Goal: Book appointment/travel/reservation

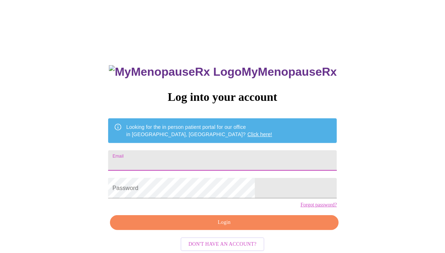
click at [185, 160] on input "Email" at bounding box center [222, 160] width 229 height 20
type input "[EMAIL_ADDRESS][DOMAIN_NAME]"
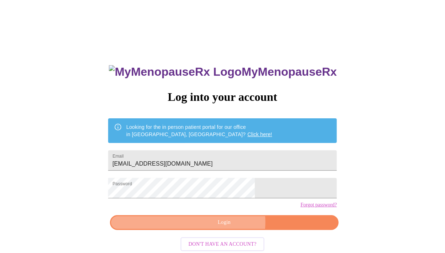
click at [229, 227] on span "Login" at bounding box center [224, 222] width 212 height 9
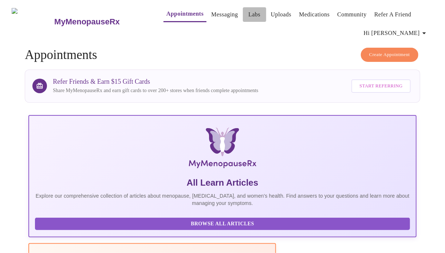
click at [248, 9] on link "Labs" at bounding box center [254, 14] width 12 height 10
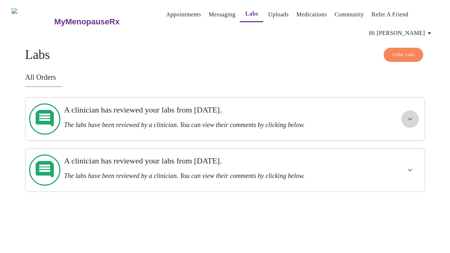
click at [413, 118] on icon "show more" at bounding box center [410, 119] width 4 height 3
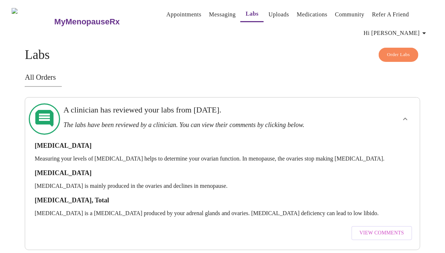
scroll to position [40, 0]
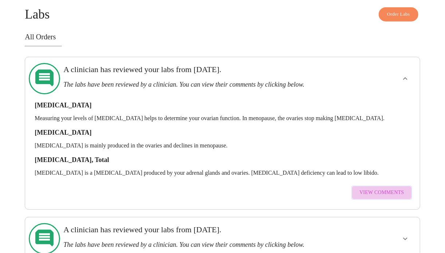
click at [390, 188] on span "View Comments" at bounding box center [381, 192] width 44 height 9
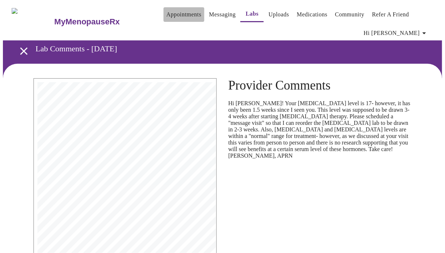
click at [166, 10] on link "Appointments" at bounding box center [183, 14] width 35 height 10
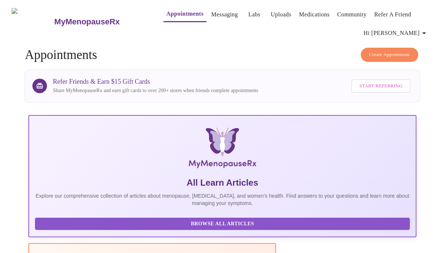
click at [381, 51] on span "Create Appointment" at bounding box center [389, 55] width 41 height 8
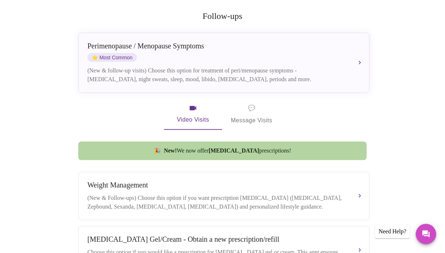
scroll to position [150, 0]
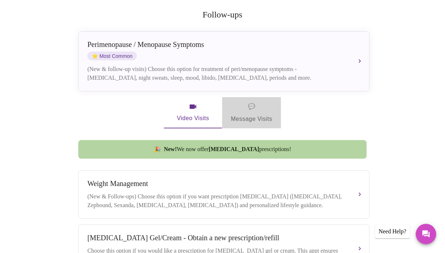
click at [259, 102] on span "💬 Message Visits" at bounding box center [251, 113] width 41 height 23
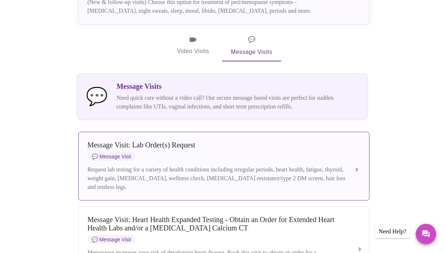
scroll to position [218, 0]
click at [356, 158] on button "Message Visit: Lab Order(s) Request 💬 Message Visit Request lab testing for a v…" at bounding box center [223, 165] width 291 height 69
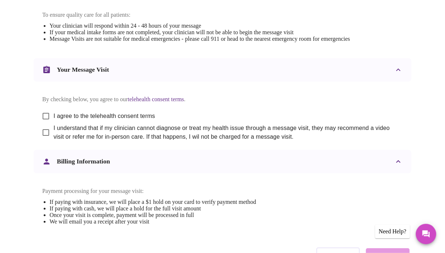
scroll to position [338, 0]
click at [44, 121] on input "I agree to the telehealth consent terms" at bounding box center [45, 115] width 15 height 15
checkbox input "true"
click at [42, 140] on input "I understand that if my clinician cannot diagnose or treat my health issue thro…" at bounding box center [45, 131] width 15 height 15
checkbox input "true"
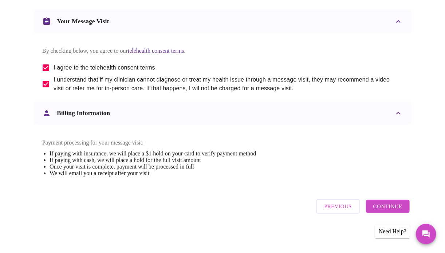
scroll to position [400, 0]
click at [392, 207] on span "Continue" at bounding box center [387, 206] width 29 height 9
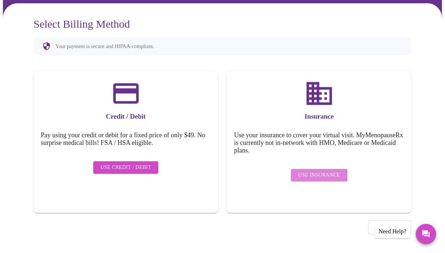
click at [310, 171] on span "Use Insurance" at bounding box center [319, 175] width 42 height 9
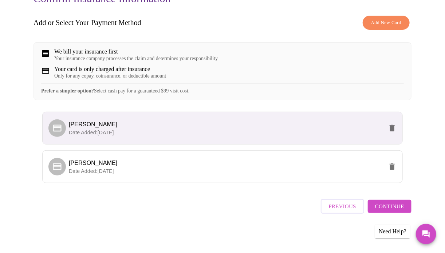
scroll to position [94, 0]
click at [396, 206] on span "Continue" at bounding box center [389, 206] width 29 height 9
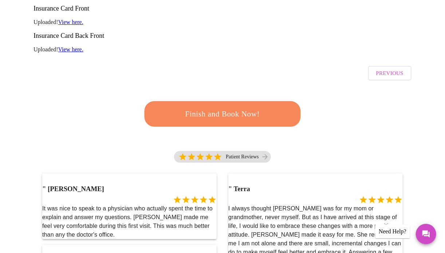
scroll to position [161, 0]
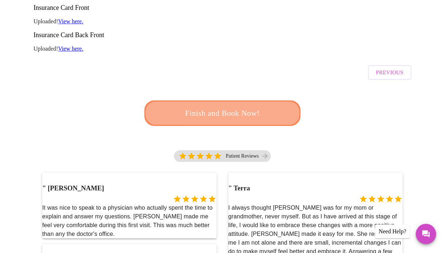
click at [224, 107] on span "Finish and Book Now!" at bounding box center [222, 113] width 135 height 13
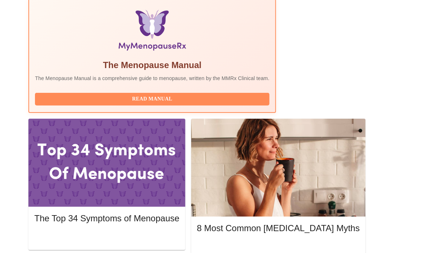
scroll to position [245, 0]
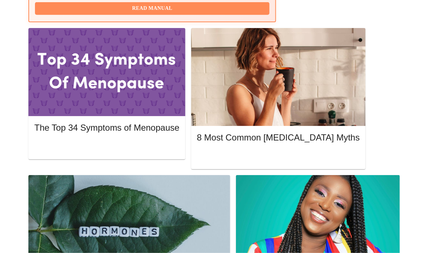
scroll to position [337, 0]
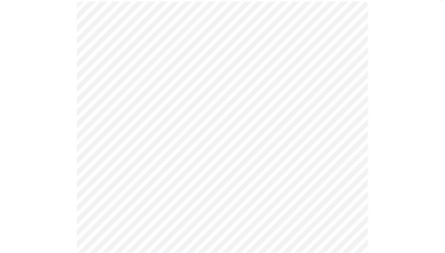
scroll to position [77, 0]
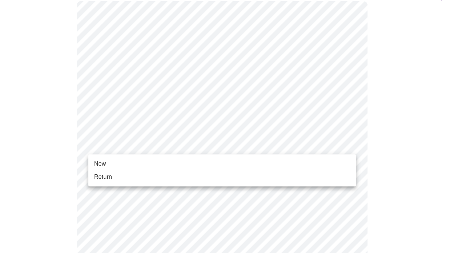
click at [298, 180] on li "Return" at bounding box center [222, 176] width 268 height 13
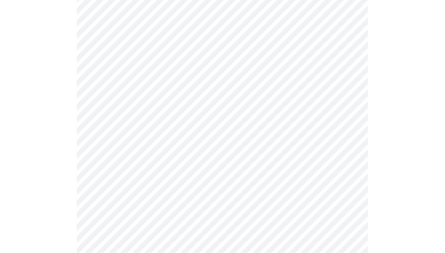
scroll to position [911, 0]
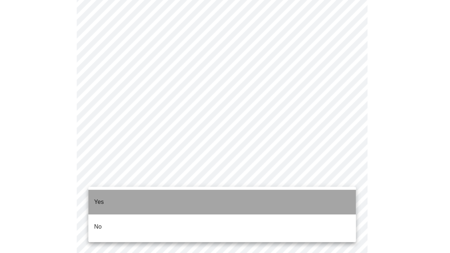
click at [173, 196] on li "Yes" at bounding box center [222, 202] width 268 height 25
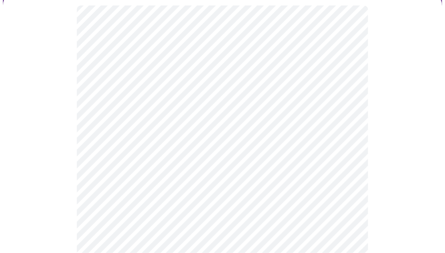
scroll to position [74, 0]
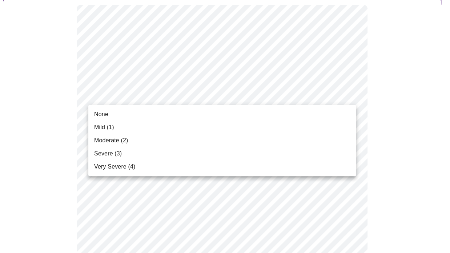
click at [230, 119] on li "None" at bounding box center [222, 114] width 268 height 13
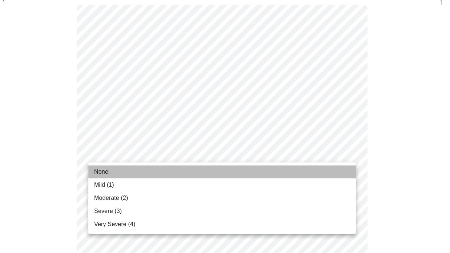
click at [326, 171] on li "None" at bounding box center [222, 171] width 268 height 13
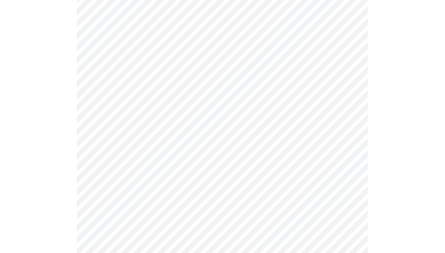
scroll to position [179, 0]
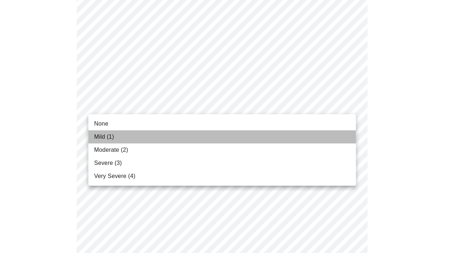
click at [334, 134] on li "Mild (1)" at bounding box center [222, 136] width 268 height 13
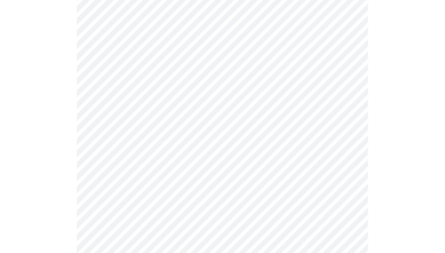
scroll to position [244, 0]
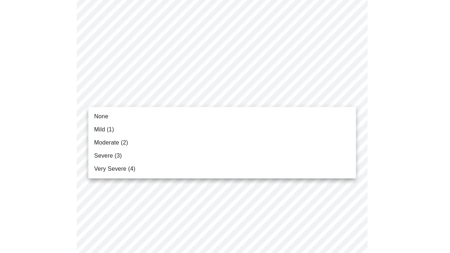
click at [349, 95] on body "MyMenopauseRx Appointments Messaging Labs Uploads Medications Community Refer a…" at bounding box center [225, 232] width 445 height 947
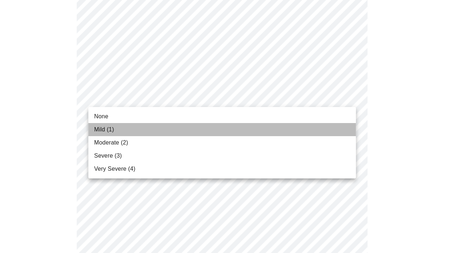
click at [342, 128] on li "Mild (1)" at bounding box center [222, 129] width 268 height 13
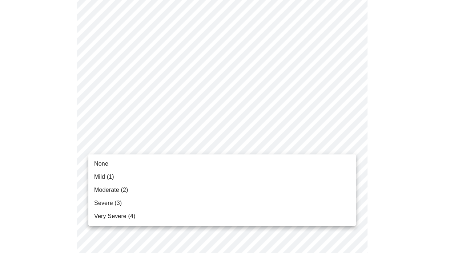
click at [345, 145] on body "MyMenopauseRx Appointments Messaging Labs Uploads Medications Community Refer a…" at bounding box center [225, 227] width 445 height 937
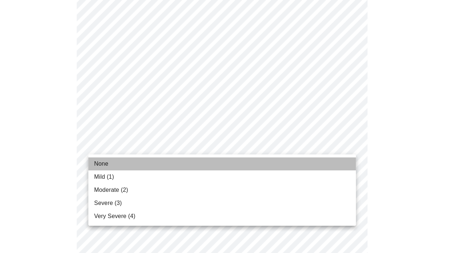
click at [338, 161] on li "None" at bounding box center [222, 163] width 268 height 13
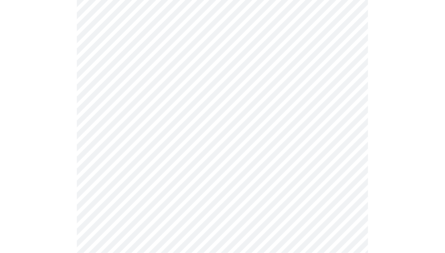
scroll to position [317, 0]
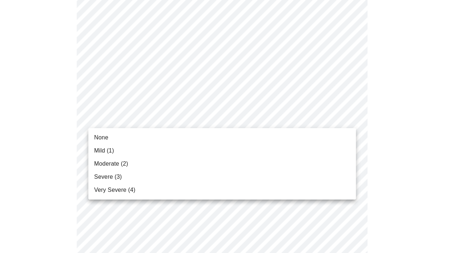
click at [347, 123] on body "MyMenopauseRx Appointments Messaging Labs Uploads Medications Community Refer a…" at bounding box center [225, 149] width 445 height 927
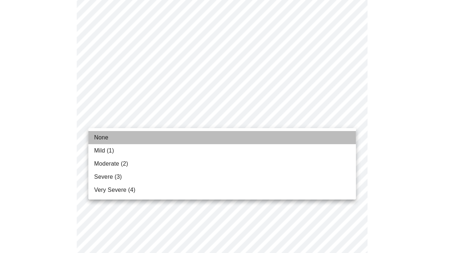
click at [339, 140] on li "None" at bounding box center [222, 137] width 268 height 13
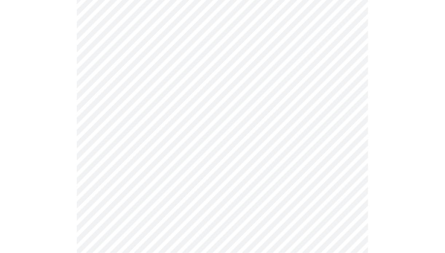
scroll to position [345, 0]
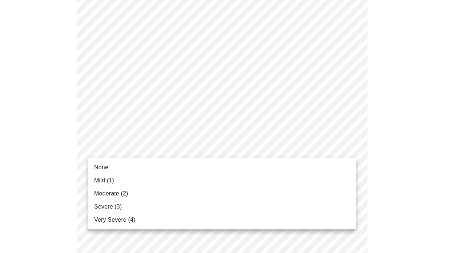
click at [340, 145] on body "MyMenopauseRx Appointments Messaging Labs Uploads Medications Community Refer a…" at bounding box center [225, 116] width 445 height 917
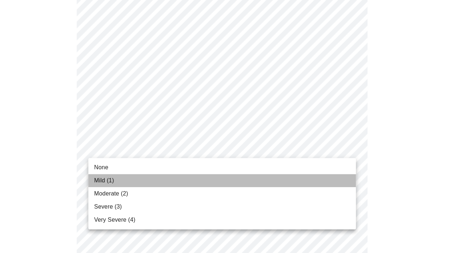
click at [328, 175] on li "Mild (1)" at bounding box center [222, 180] width 268 height 13
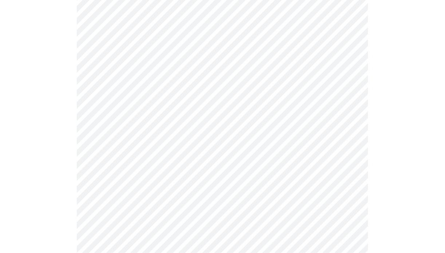
scroll to position [397, 0]
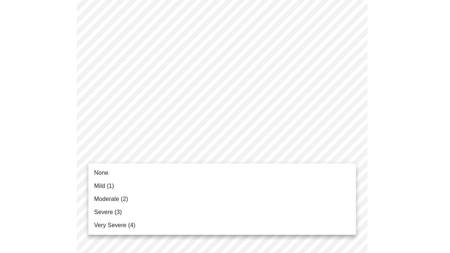
click at [349, 149] on body "MyMenopauseRx Appointments Messaging Labs Uploads Medications Community Refer a…" at bounding box center [225, 59] width 445 height 906
click at [331, 208] on li "Severe (3)" at bounding box center [222, 212] width 268 height 13
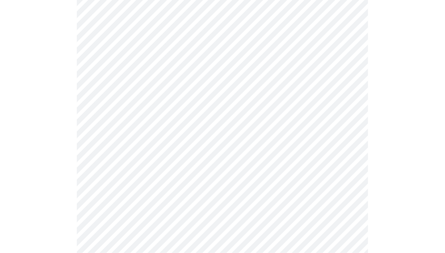
scroll to position [440, 0]
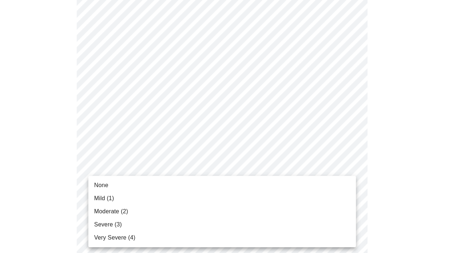
click at [348, 170] on body "MyMenopauseRx Appointments Messaging Labs Uploads Medications Community Refer a…" at bounding box center [225, 11] width 445 height 896
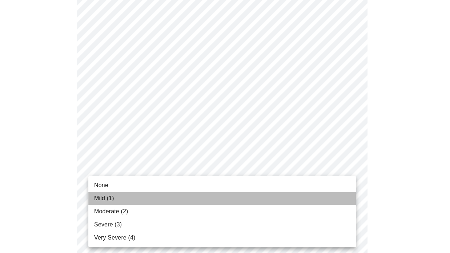
click at [337, 195] on li "Mild (1)" at bounding box center [222, 198] width 268 height 13
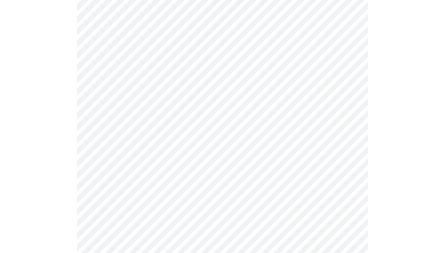
scroll to position [507, 0]
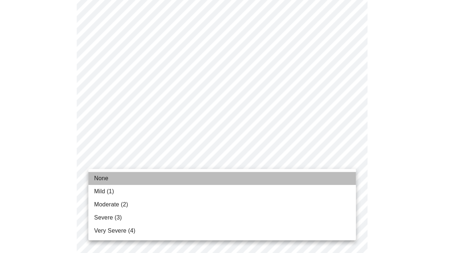
click at [338, 178] on li "None" at bounding box center [222, 178] width 268 height 13
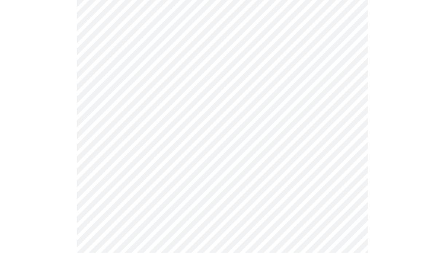
scroll to position [536, 0]
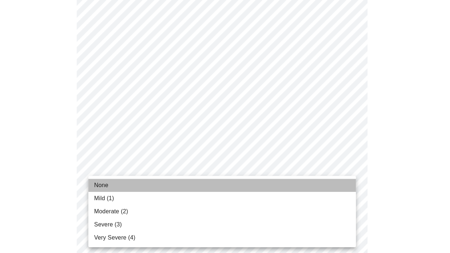
click at [341, 184] on li "None" at bounding box center [222, 185] width 268 height 13
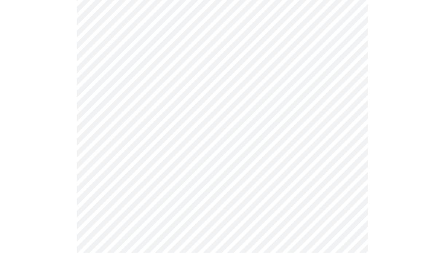
scroll to position [240, 0]
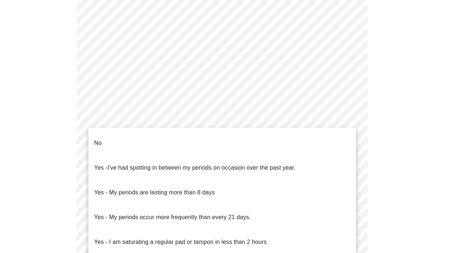
click at [350, 183] on body "MyMenopauseRx Appointments Messaging Labs Uploads Medications Community Refer a…" at bounding box center [225, 112] width 445 height 698
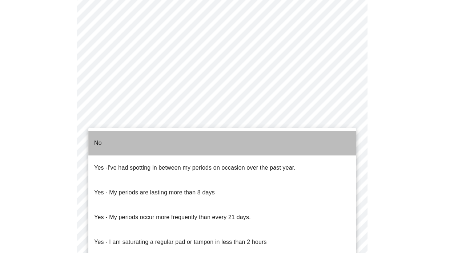
click at [333, 139] on li "No" at bounding box center [222, 143] width 268 height 25
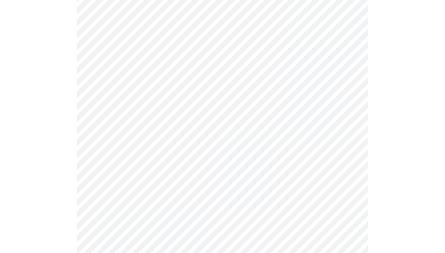
scroll to position [311, 0]
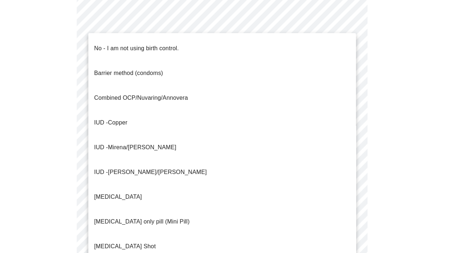
click at [346, 165] on body "MyMenopauseRx Appointments Messaging Labs Uploads Medications Community Refer a…" at bounding box center [225, 39] width 445 height 694
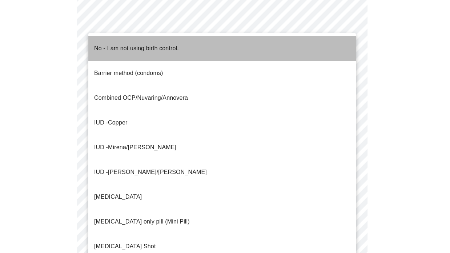
click at [340, 46] on li "No - I am not using birth control." at bounding box center [222, 48] width 268 height 25
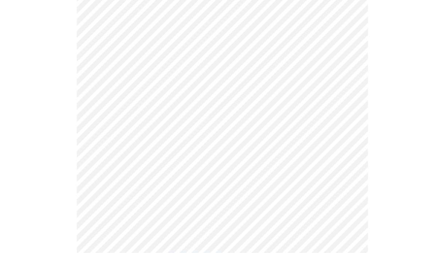
scroll to position [396, 0]
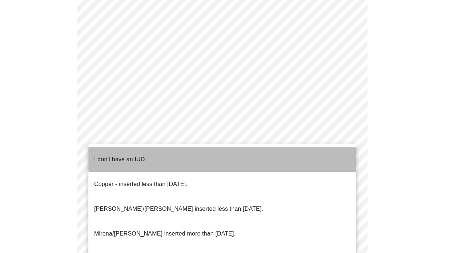
click at [340, 150] on li "I don't have an IUD." at bounding box center [222, 159] width 268 height 25
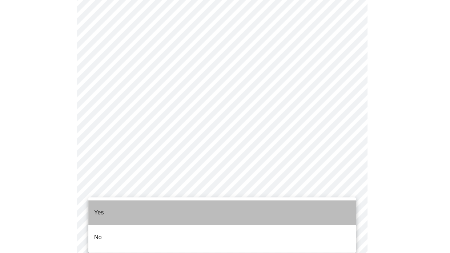
click at [338, 209] on li "Yes" at bounding box center [222, 212] width 268 height 25
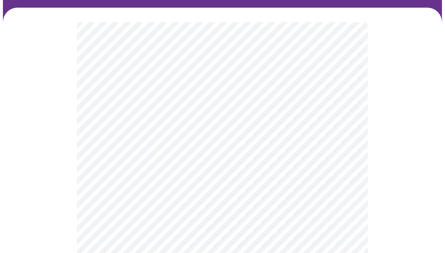
scroll to position [57, 0]
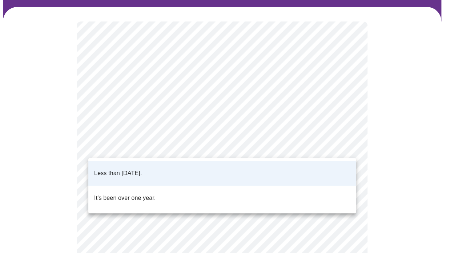
click at [349, 144] on body "MyMenopauseRx Appointments Messaging Labs Uploads Medications Community Refer a…" at bounding box center [225, 220] width 445 height 548
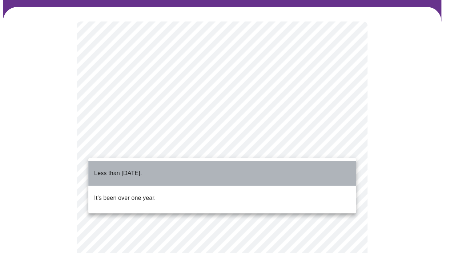
click at [315, 173] on li "Less than [DATE]." at bounding box center [222, 173] width 268 height 25
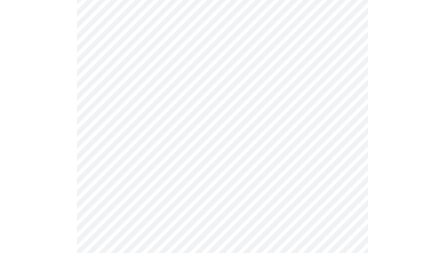
scroll to position [104, 0]
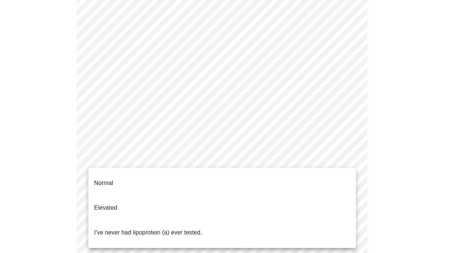
click at [348, 160] on body "MyMenopauseRx Appointments Messaging Labs Uploads Medications Community Refer a…" at bounding box center [225, 172] width 445 height 548
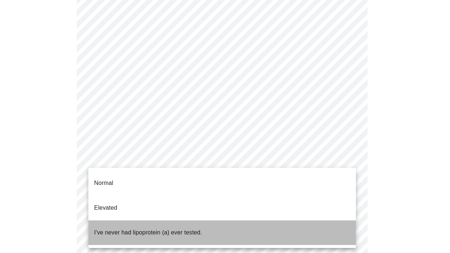
click at [325, 220] on li "I've never had lipoprotein (a) ever tested." at bounding box center [222, 232] width 268 height 25
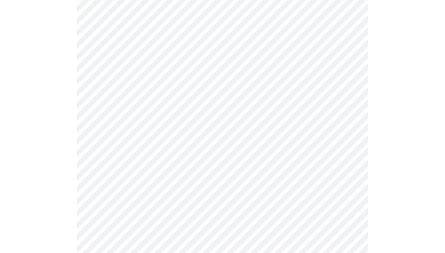
scroll to position [1862, 0]
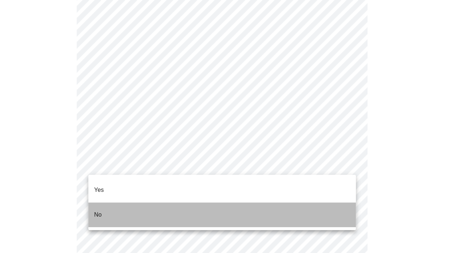
click at [286, 202] on li "No" at bounding box center [222, 214] width 268 height 25
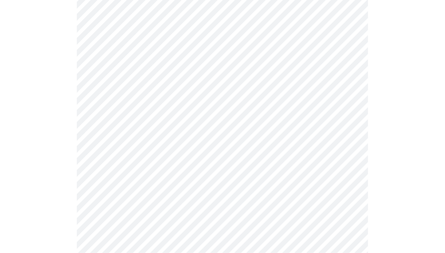
scroll to position [38, 0]
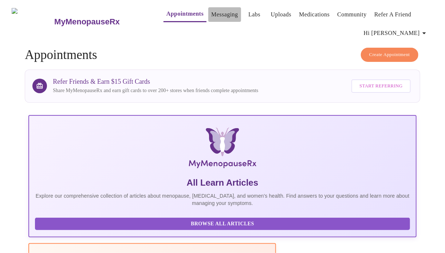
click at [218, 13] on link "Messaging" at bounding box center [224, 14] width 27 height 10
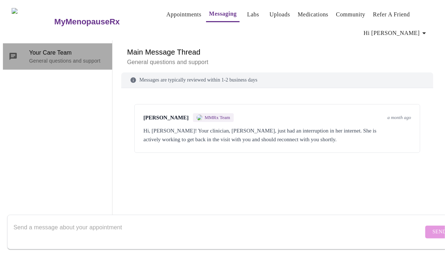
click at [67, 57] on p "General questions and support" at bounding box center [67, 60] width 77 height 7
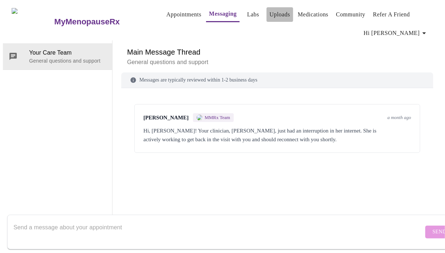
click at [269, 10] on link "Uploads" at bounding box center [279, 14] width 21 height 10
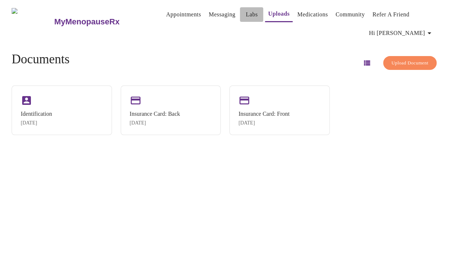
click at [246, 13] on link "Labs" at bounding box center [252, 14] width 12 height 10
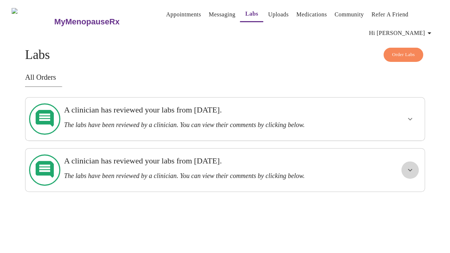
click at [415, 166] on icon "show more" at bounding box center [410, 170] width 9 height 9
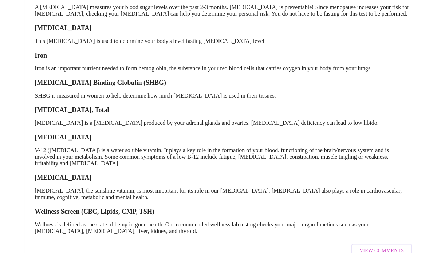
scroll to position [325, 0]
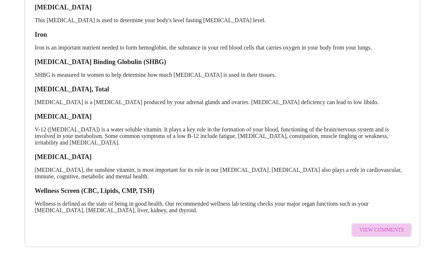
click at [382, 226] on span "View Comments" at bounding box center [381, 230] width 44 height 9
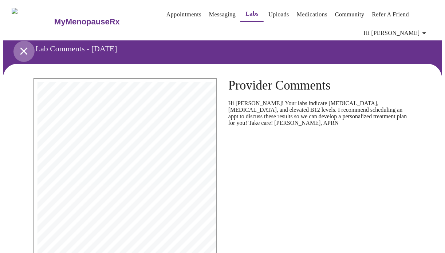
click at [20, 49] on icon "open drawer" at bounding box center [23, 50] width 7 height 7
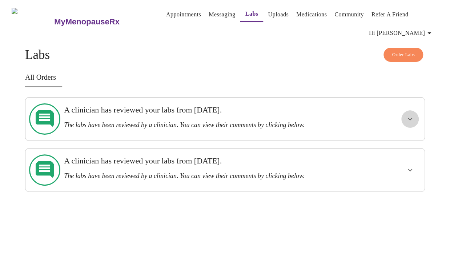
click at [415, 115] on icon "show more" at bounding box center [410, 119] width 9 height 9
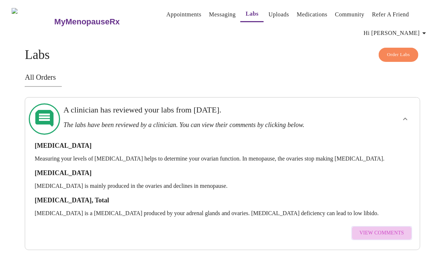
click at [386, 229] on span "View Comments" at bounding box center [381, 233] width 44 height 9
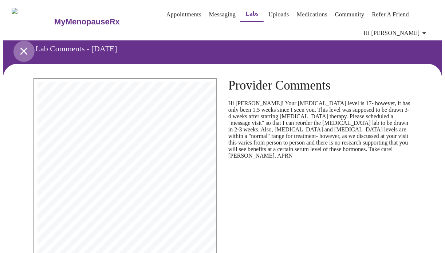
click at [21, 48] on icon "open drawer" at bounding box center [23, 50] width 7 height 7
